Goal: Complete application form

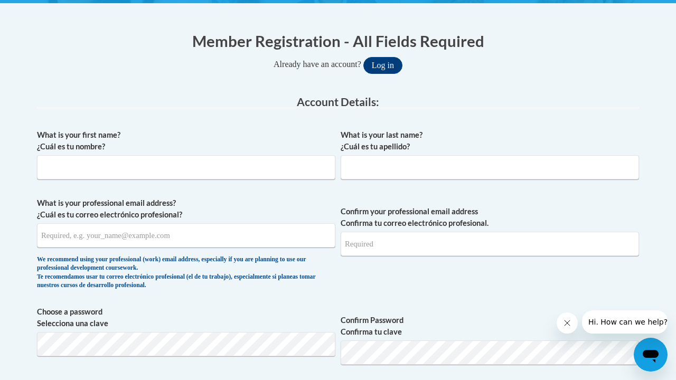
scroll to position [195, 0]
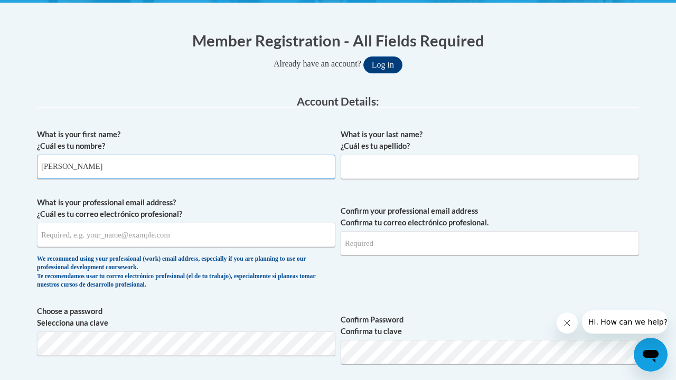
type input "Ashley"
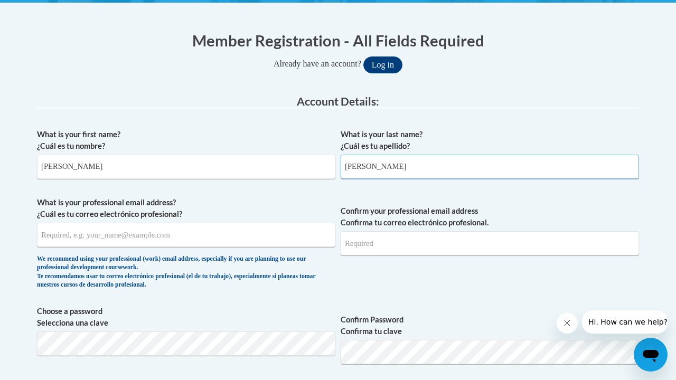
type input "Aviles"
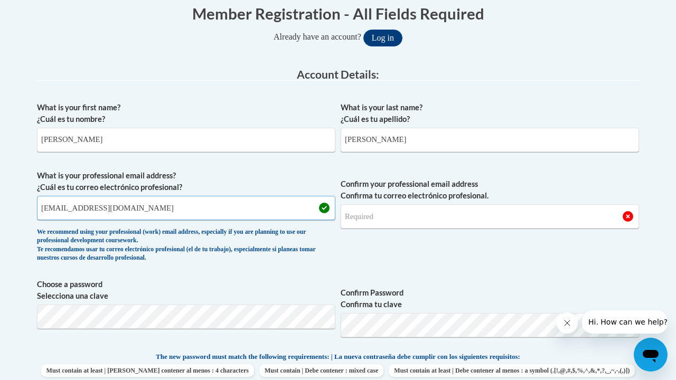
scroll to position [226, 0]
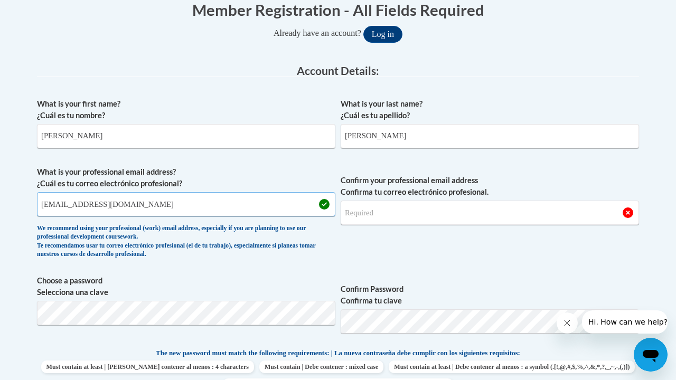
type input "adaviles104@jamessprunt.edu"
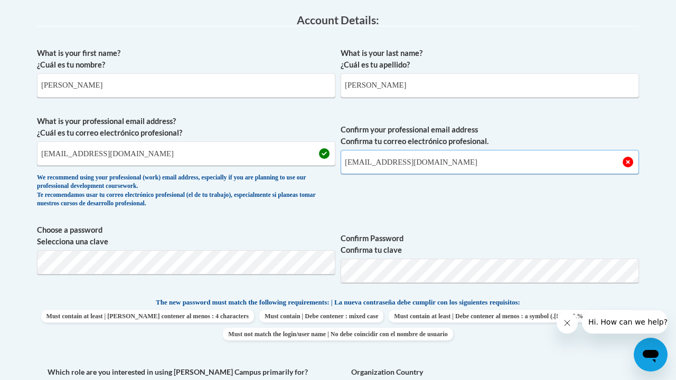
scroll to position [285, 0]
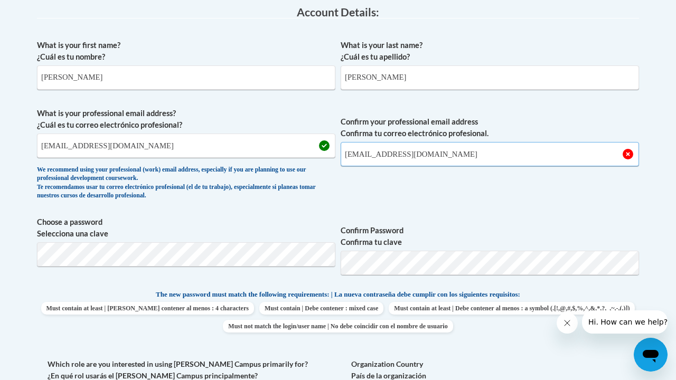
type input "adaviles104@jamessprunt.edu"
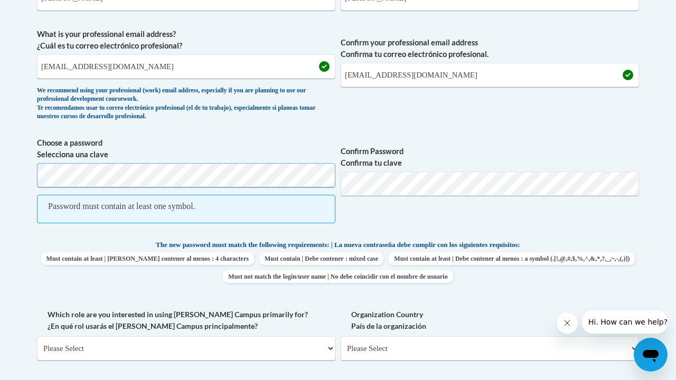
scroll to position [361, 0]
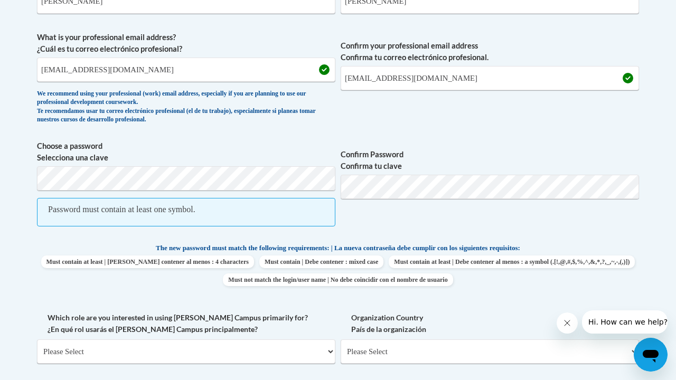
click at [145, 134] on div "What is your first name? ¿Cuál es tu nombre? Ashley What is your last name? ¿Cu…" at bounding box center [338, 218] width 602 height 520
click at [222, 70] on input "adaviles104@jamessprunt.edu" at bounding box center [186, 70] width 298 height 24
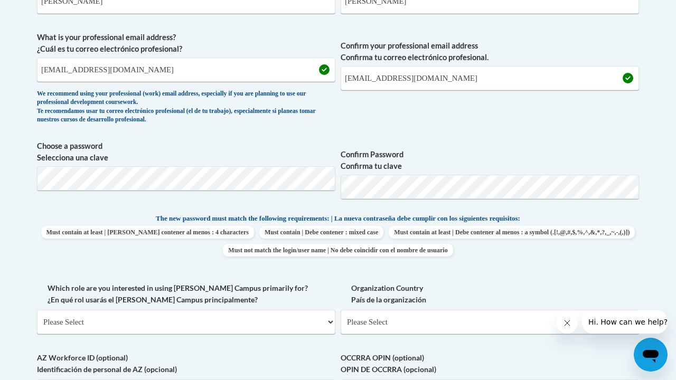
click at [484, 152] on label "Confirm Password Confirma tu clave" at bounding box center [490, 160] width 298 height 23
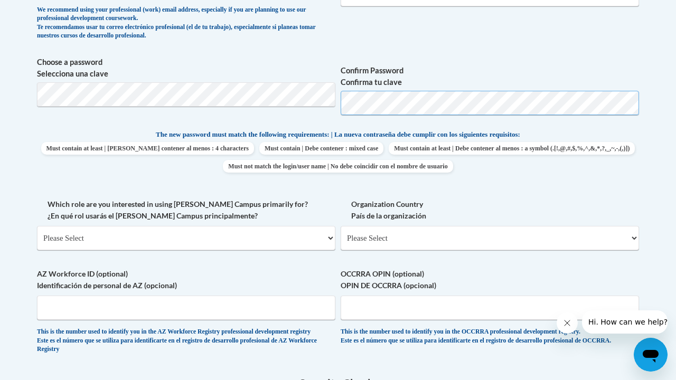
scroll to position [446, 0]
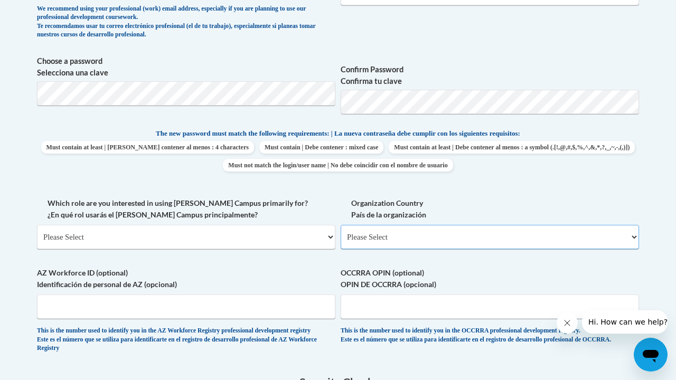
select select "ad49bcad-a171-4b2e-b99c-48b446064914"
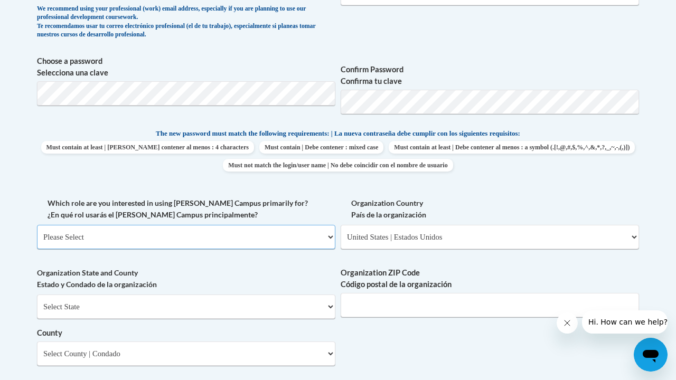
select select "fbf2d438-af2f-41f8-98f1-81c410e29de3"
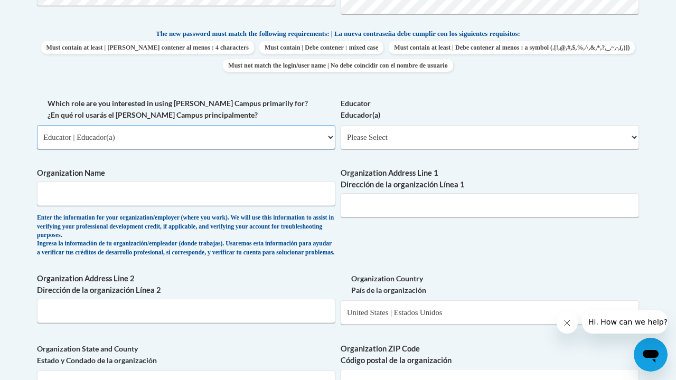
scroll to position [552, 0]
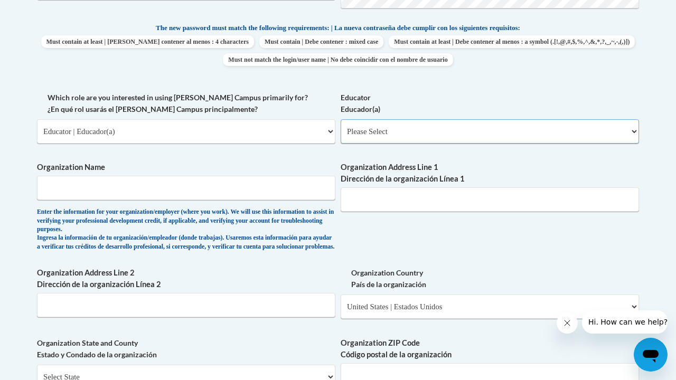
select select "8e40623d-54d0-45cd-9f92-5df65cd3f8cf"
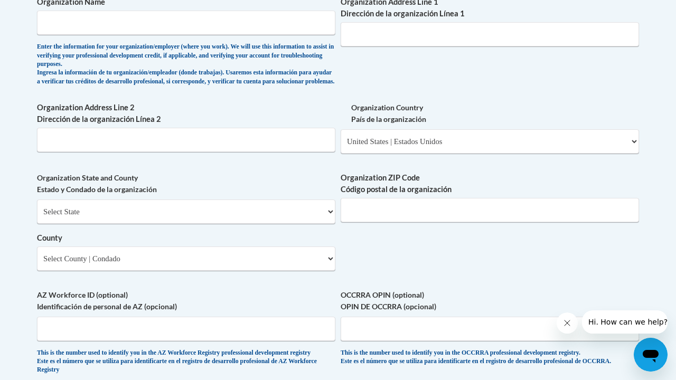
scroll to position [721, 0]
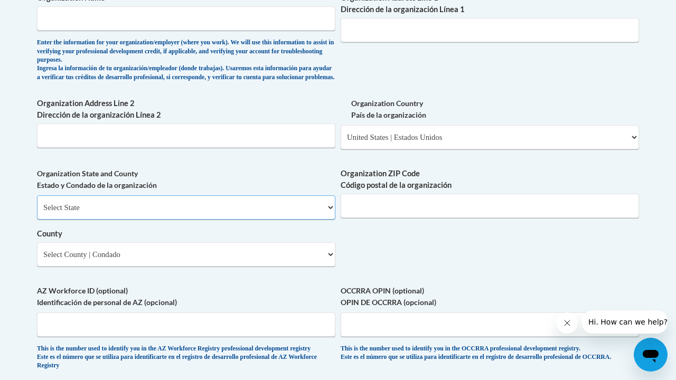
select select "North Carolina"
select select "Duplin"
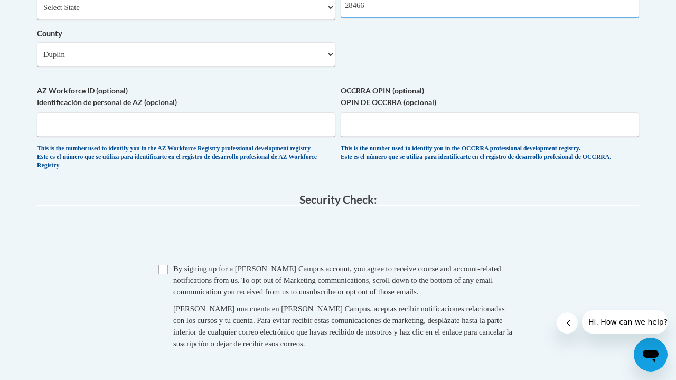
scroll to position [935, 0]
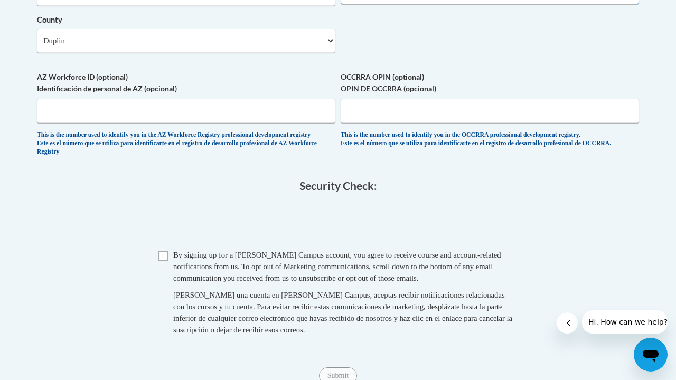
type input "28466"
click at [164, 251] on input "Checkbox" at bounding box center [163, 256] width 10 height 10
checkbox input "true"
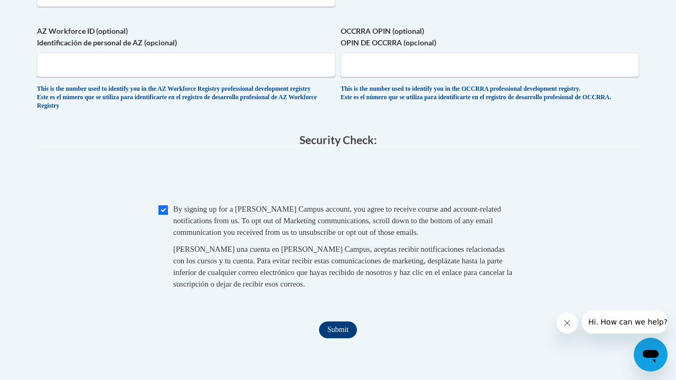
scroll to position [1008, 0]
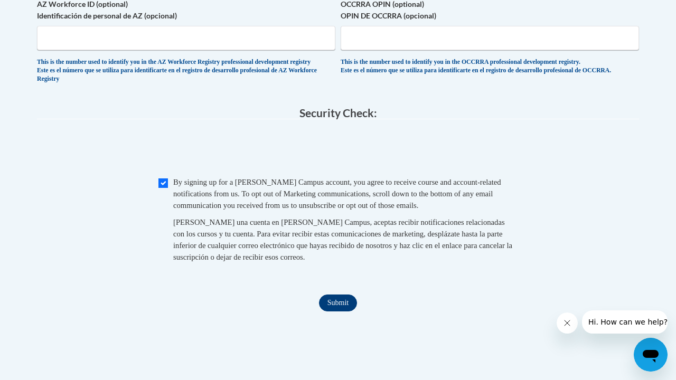
click at [342, 295] on input "Submit" at bounding box center [338, 303] width 38 height 17
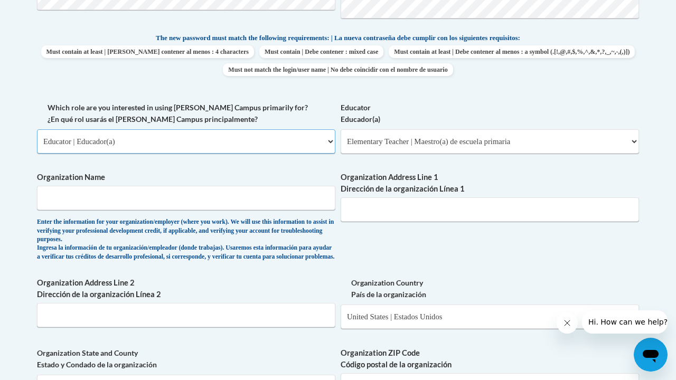
select select "5a18ea06-2b54-4451-96f2-d152daf9eac5"
select select "null"
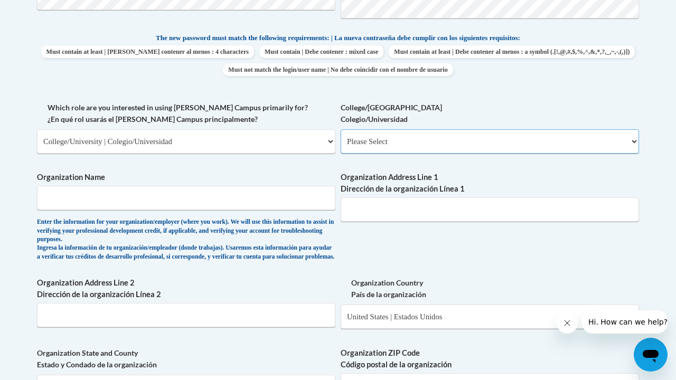
select select "99b32b07-cffc-426c-8bf6-0cd77760d84b"
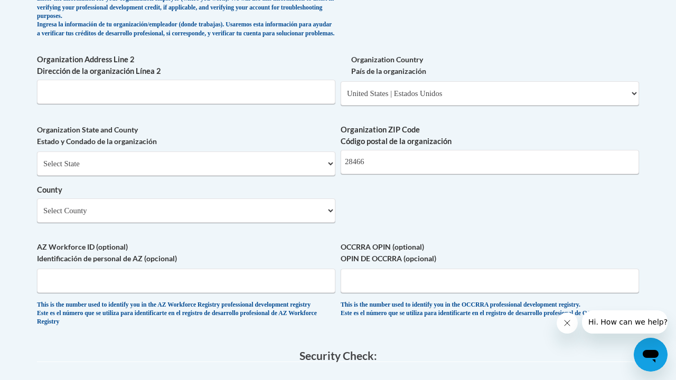
scroll to position [767, 0]
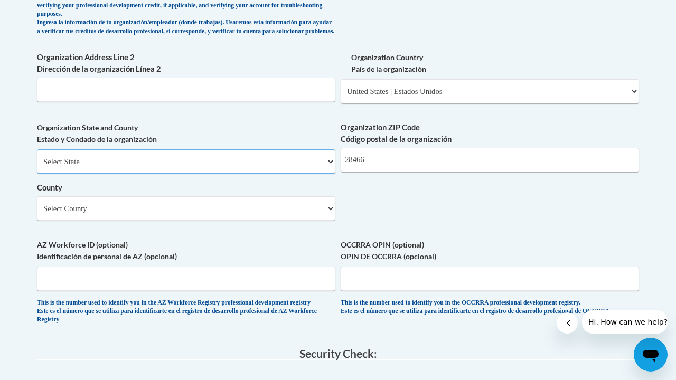
select select "North Carolina"
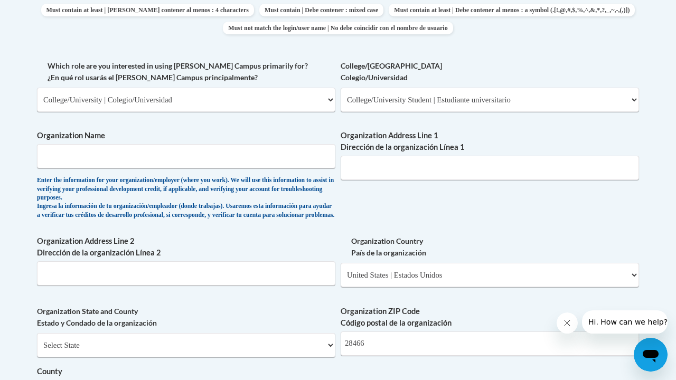
scroll to position [575, 0]
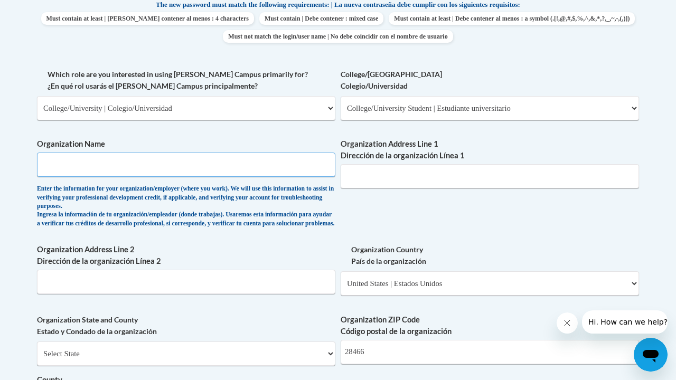
click at [285, 165] on input "Organization Name" at bounding box center [186, 165] width 298 height 24
type input "M"
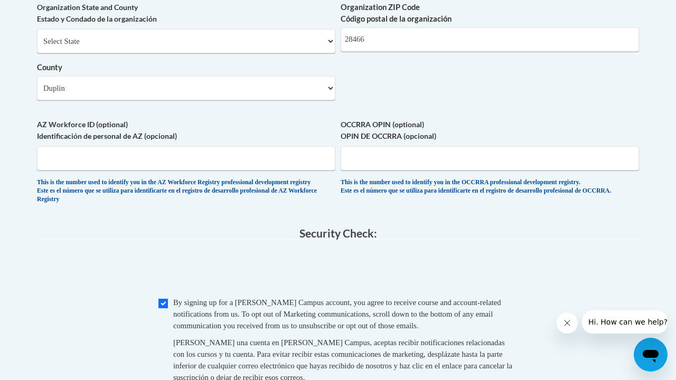
scroll to position [916, 0]
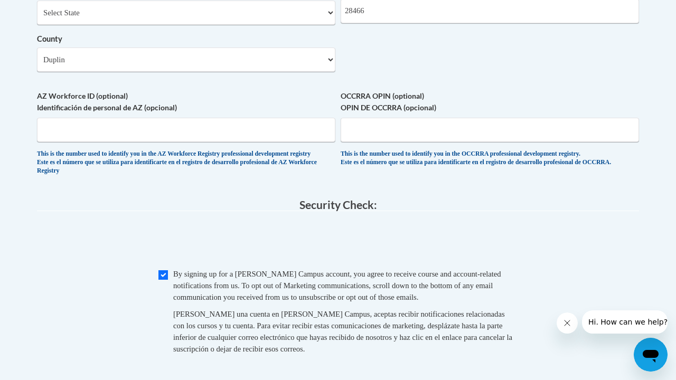
type input "James Sprunt Community College"
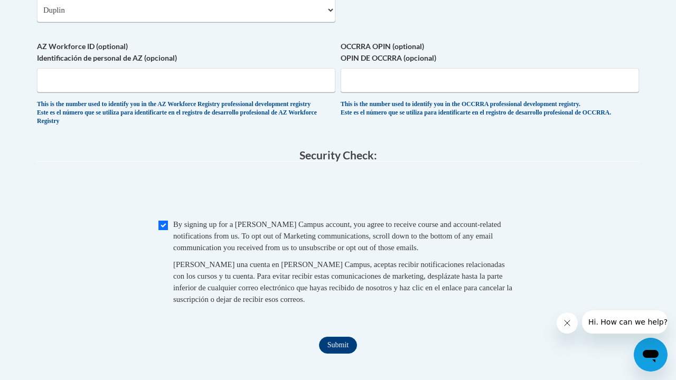
scroll to position [981, 0]
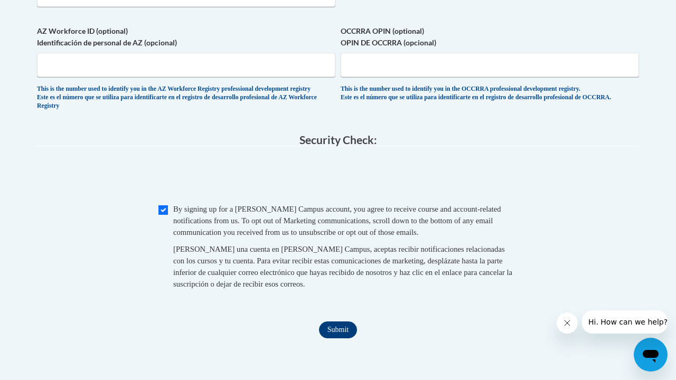
click at [341, 324] on input "Submit" at bounding box center [338, 330] width 38 height 17
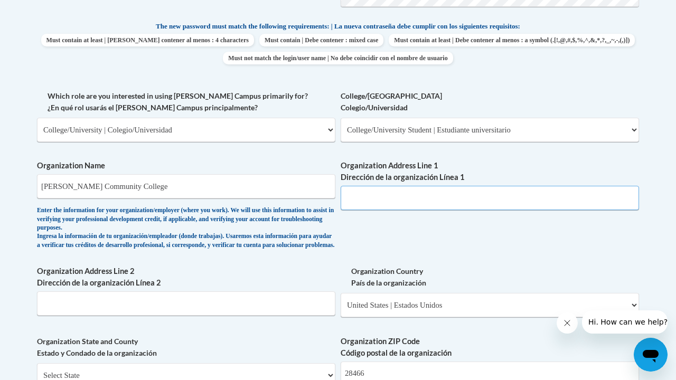
click at [632, 190] on input "Organization Address Line 1 Dirección de la organización Línea 1" at bounding box center [490, 198] width 298 height 24
click at [630, 190] on input "Organization Address Line 1 Dirección de la organización Línea 1" at bounding box center [490, 198] width 298 height 24
click at [574, 193] on input "Organization Address Line 1 Dirección de la organización Línea 1" at bounding box center [490, 198] width 298 height 24
click at [470, 193] on input "Organization Address Line 1 Dirección de la organización Línea 1" at bounding box center [490, 198] width 298 height 24
paste input "television and mobile phones"
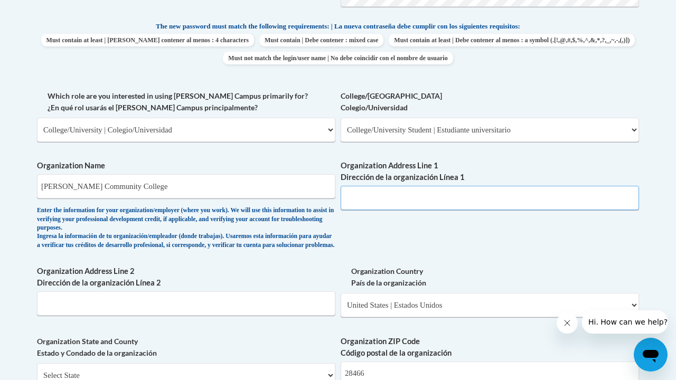
type input "television and mobile phones"
drag, startPoint x: 346, startPoint y: 194, endPoint x: 463, endPoint y: 192, distance: 117.3
click at [463, 192] on input "television and mobile phones" at bounding box center [490, 198] width 298 height 24
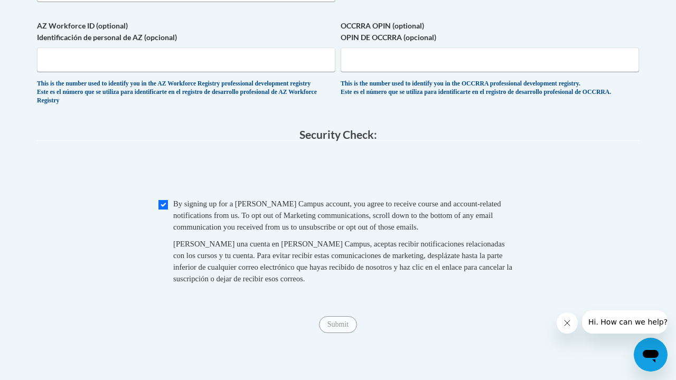
scroll to position [987, 0]
type input "Strickland Building,133 James Sprunt Dr Room 109, Kenansville"
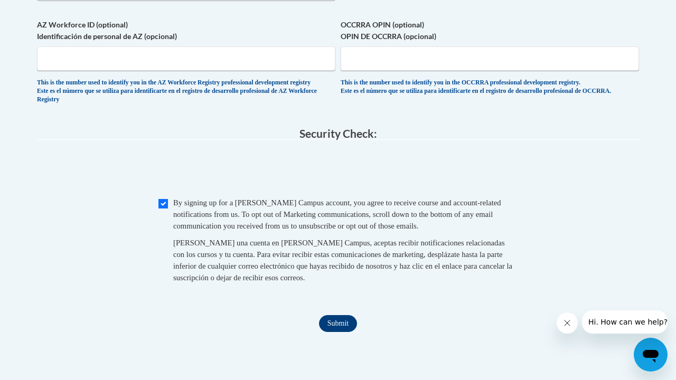
click at [346, 315] on input "Submit" at bounding box center [338, 323] width 38 height 17
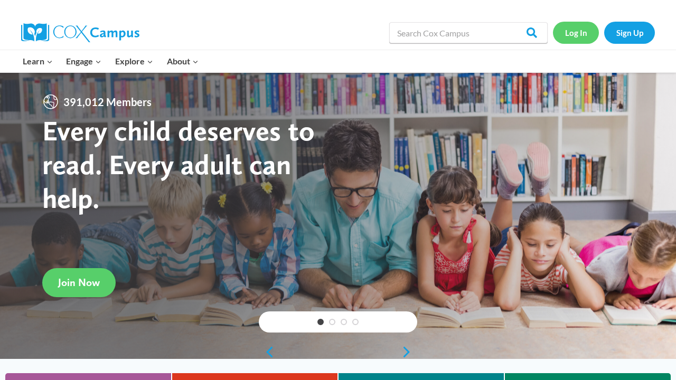
click at [583, 37] on link "Log In" at bounding box center [576, 33] width 46 height 22
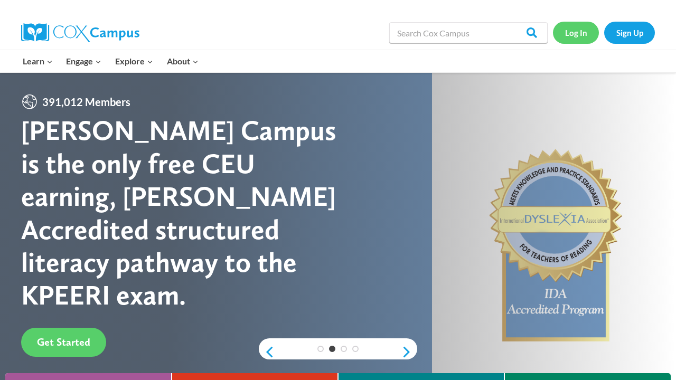
click at [576, 32] on link "Log In" at bounding box center [576, 33] width 46 height 22
click at [583, 36] on link "Log In" at bounding box center [576, 33] width 46 height 22
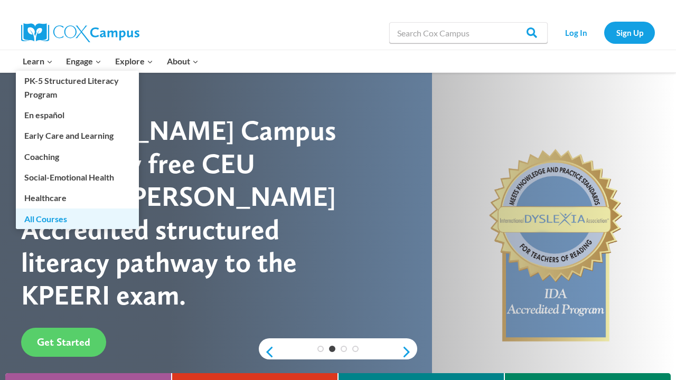
click at [67, 218] on link "All Courses" at bounding box center [77, 219] width 123 height 20
